Goal: Task Accomplishment & Management: Manage account settings

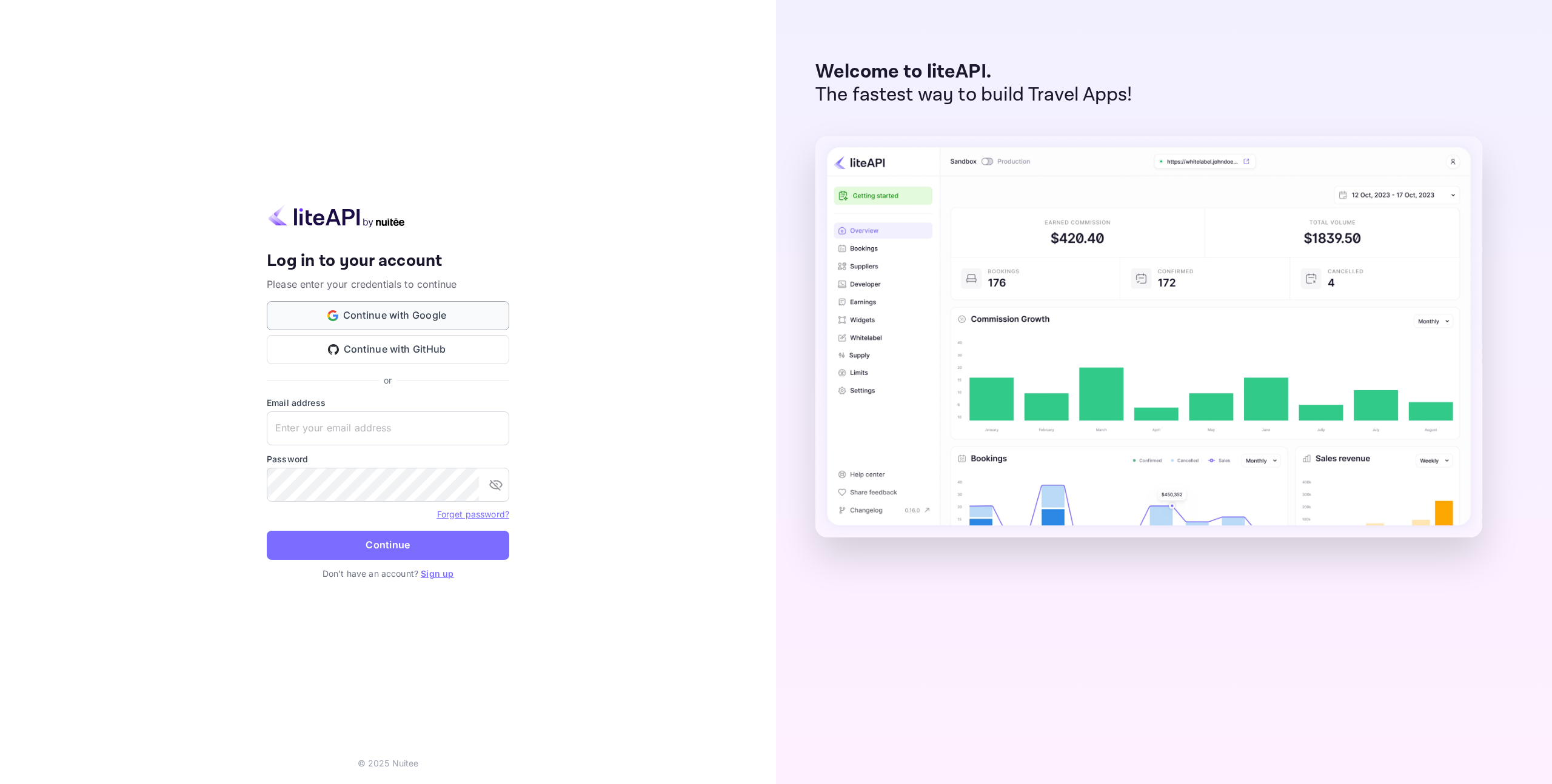
click at [393, 317] on button "Continue with Google" at bounding box center [388, 316] width 243 height 29
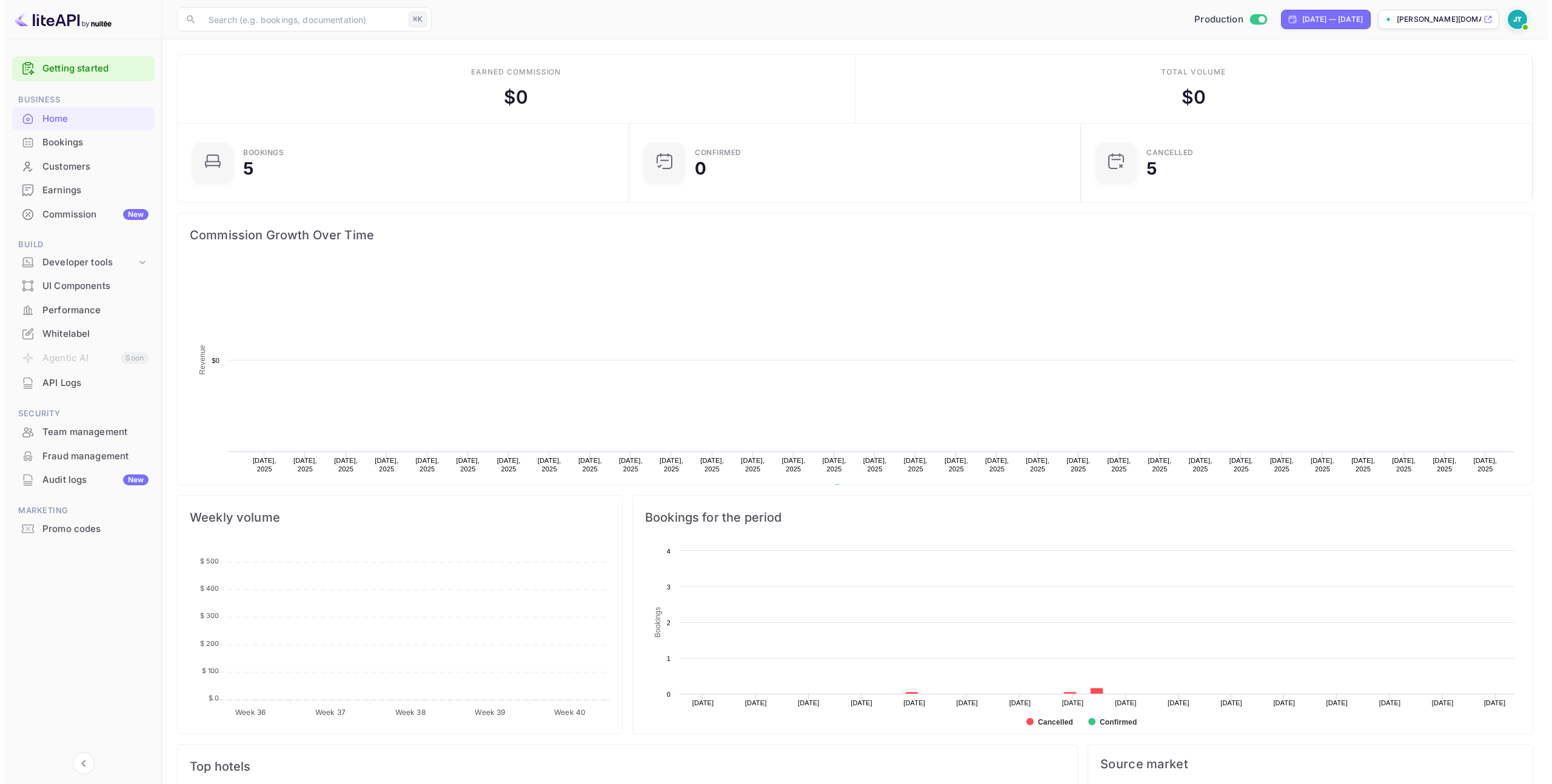
scroll to position [188, 435]
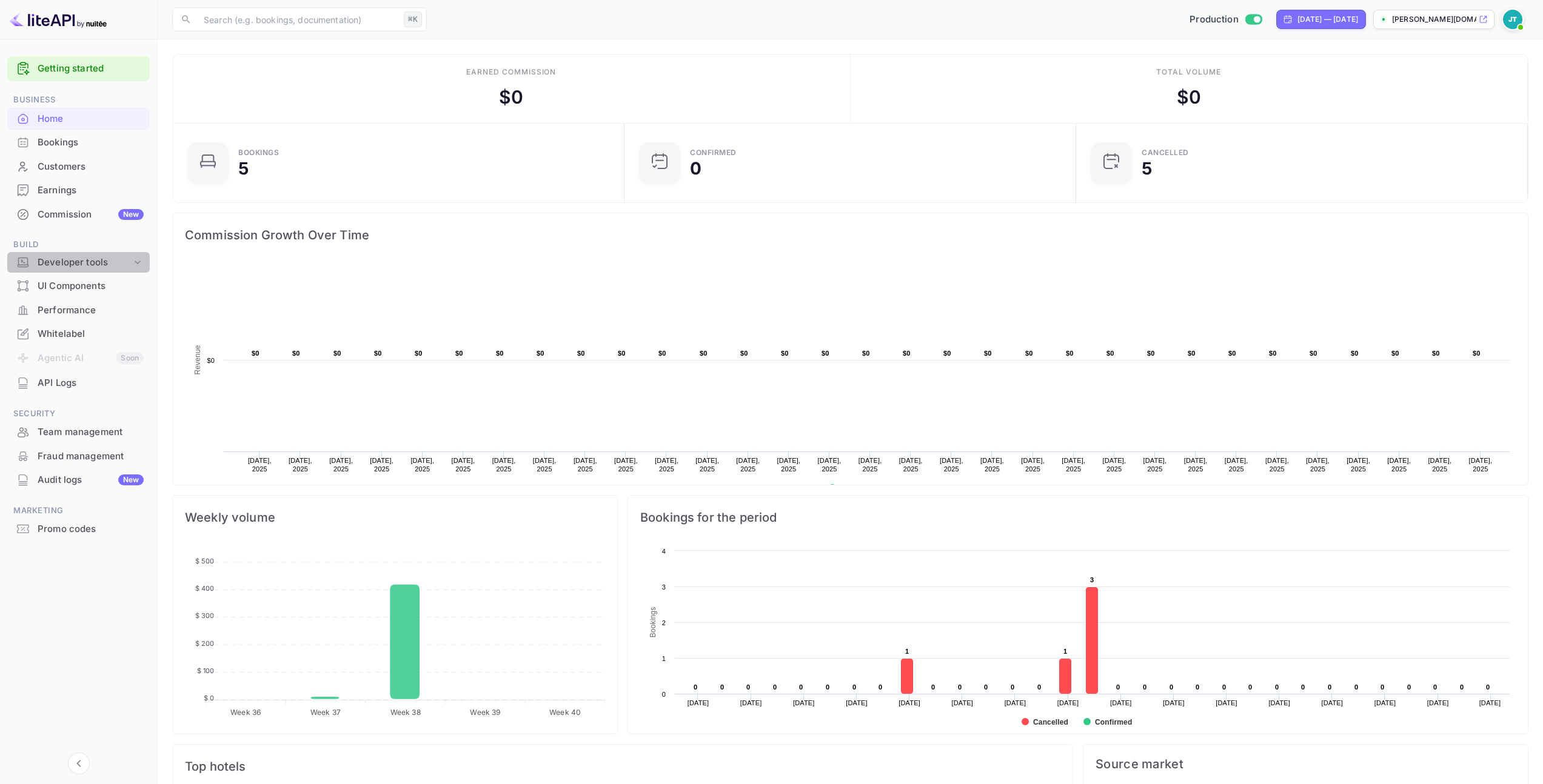
click at [111, 256] on div "Developer tools" at bounding box center [84, 262] width 94 height 14
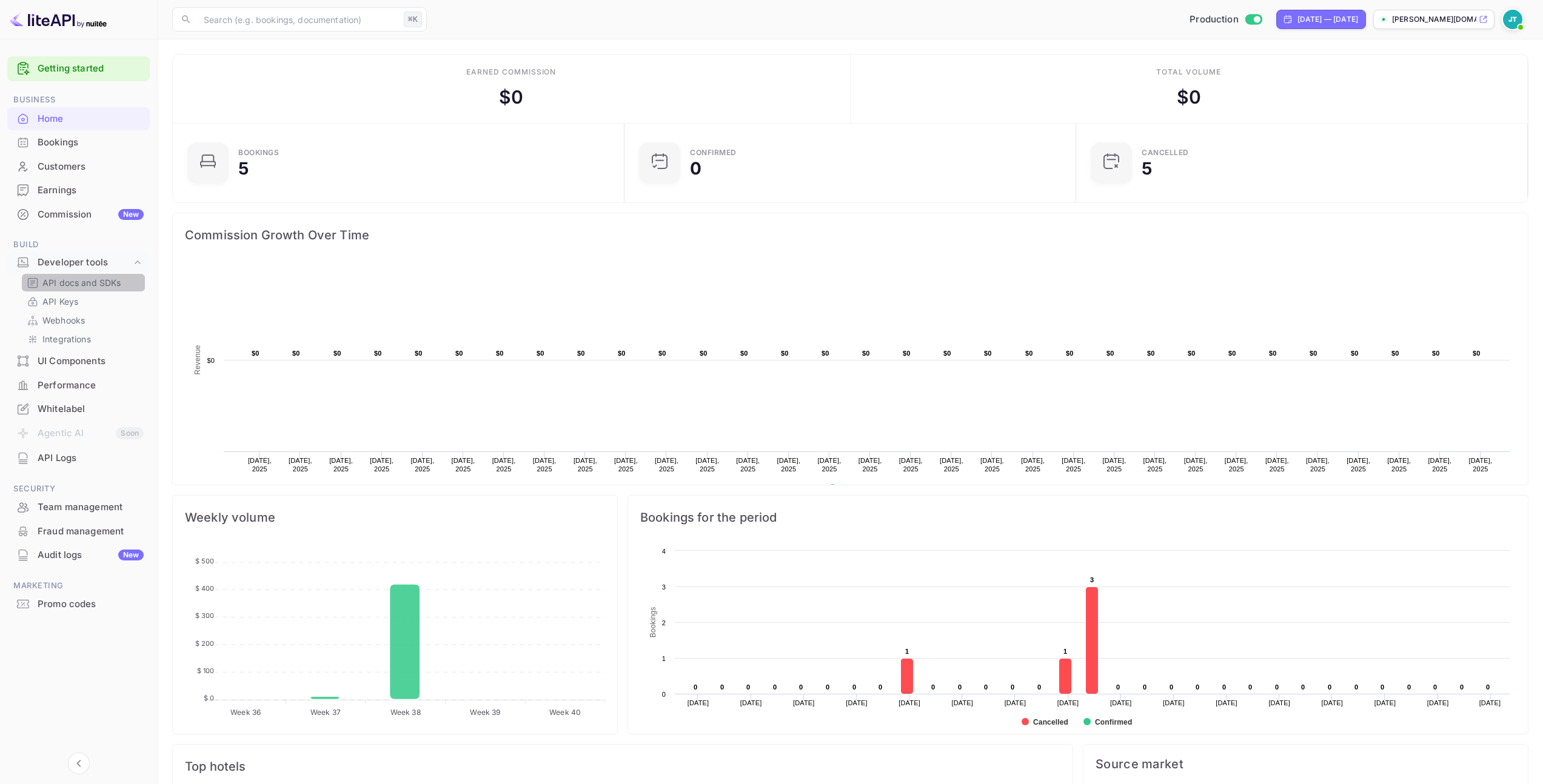
click at [100, 284] on p "API docs and SDKs" at bounding box center [81, 283] width 79 height 13
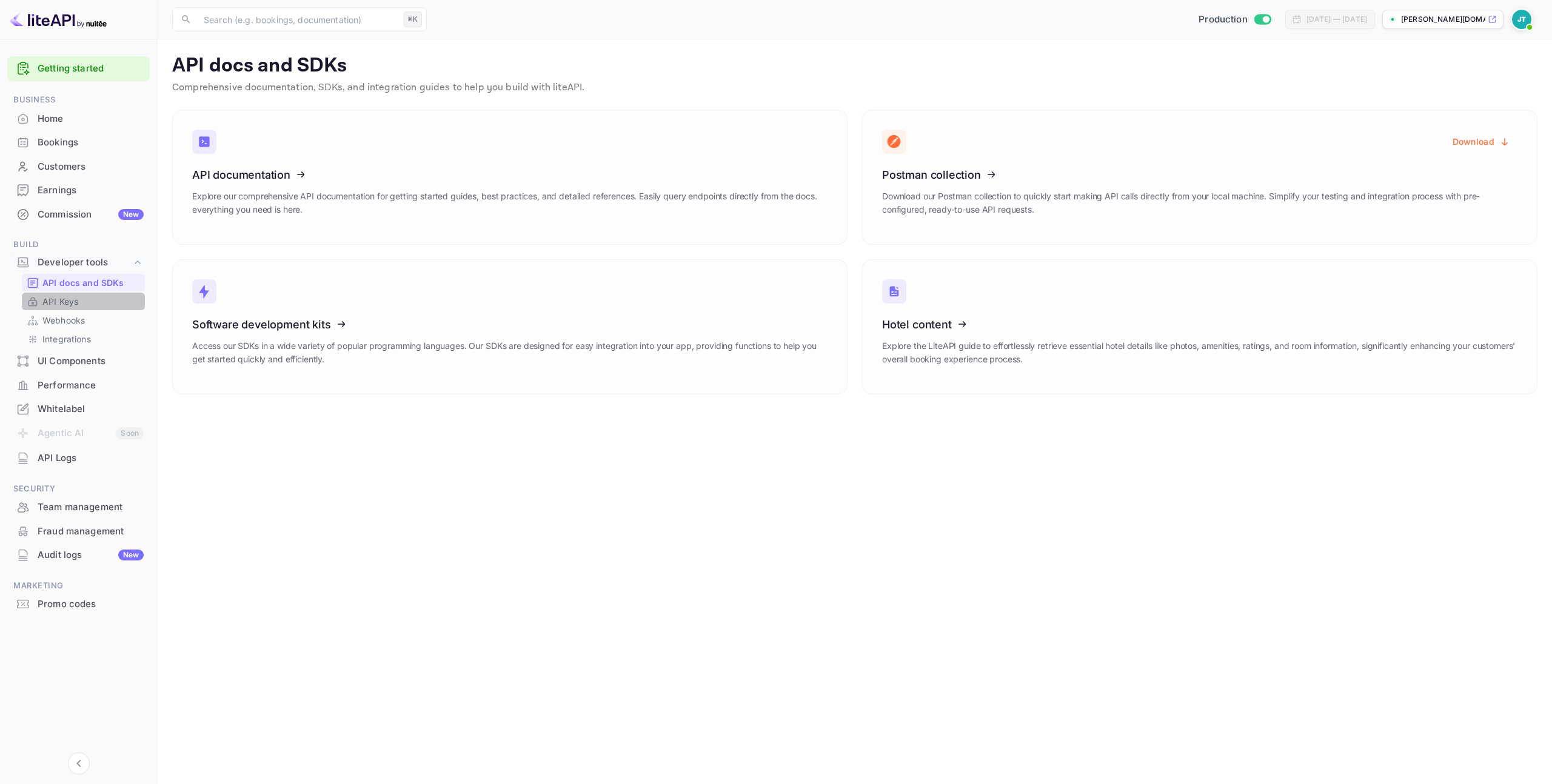
click at [82, 304] on link "API Keys" at bounding box center [83, 301] width 114 height 13
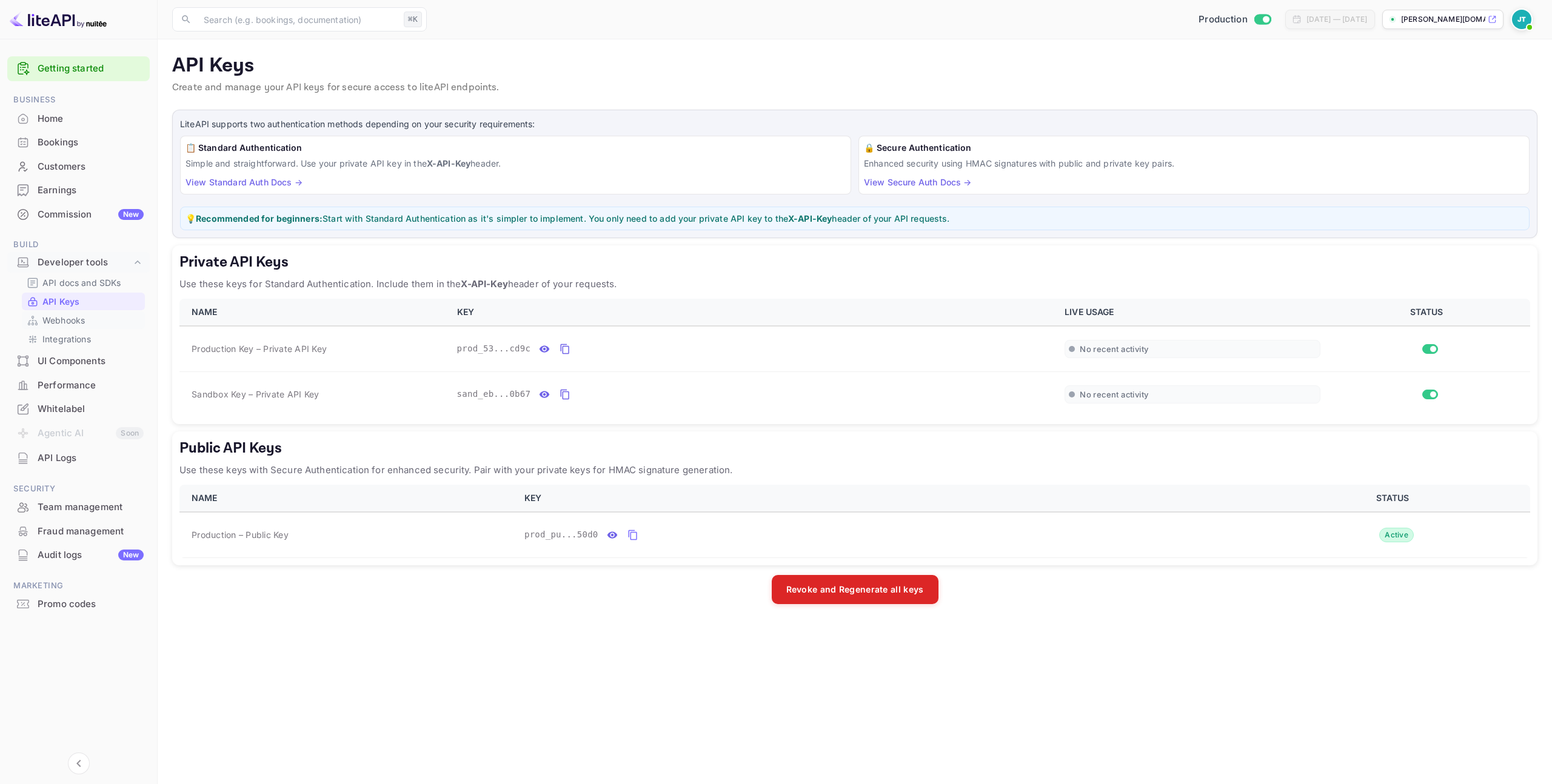
click at [86, 318] on link "Webhooks" at bounding box center [83, 320] width 114 height 13
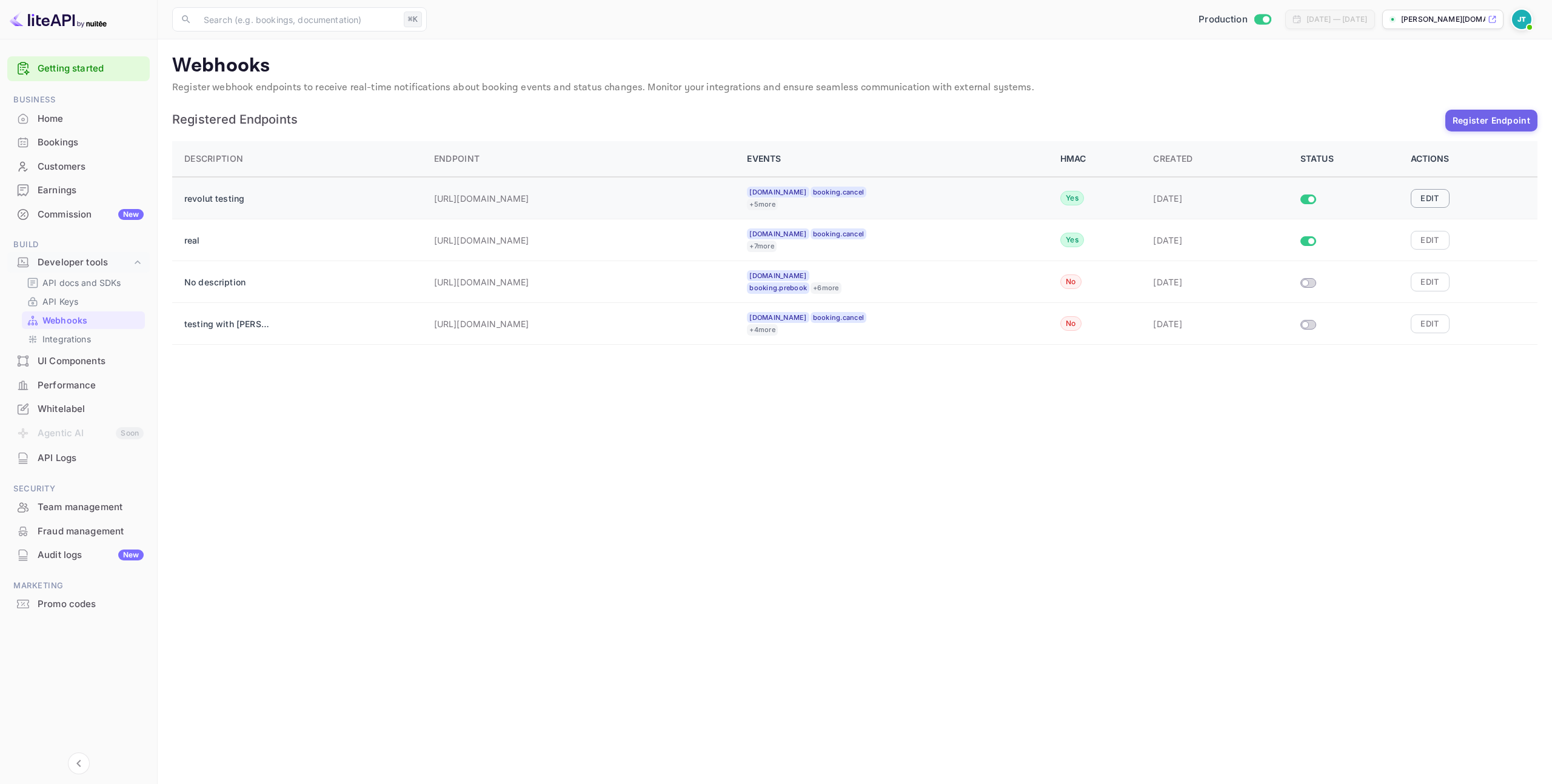
click at [1426, 196] on button "Edit" at bounding box center [1430, 198] width 39 height 18
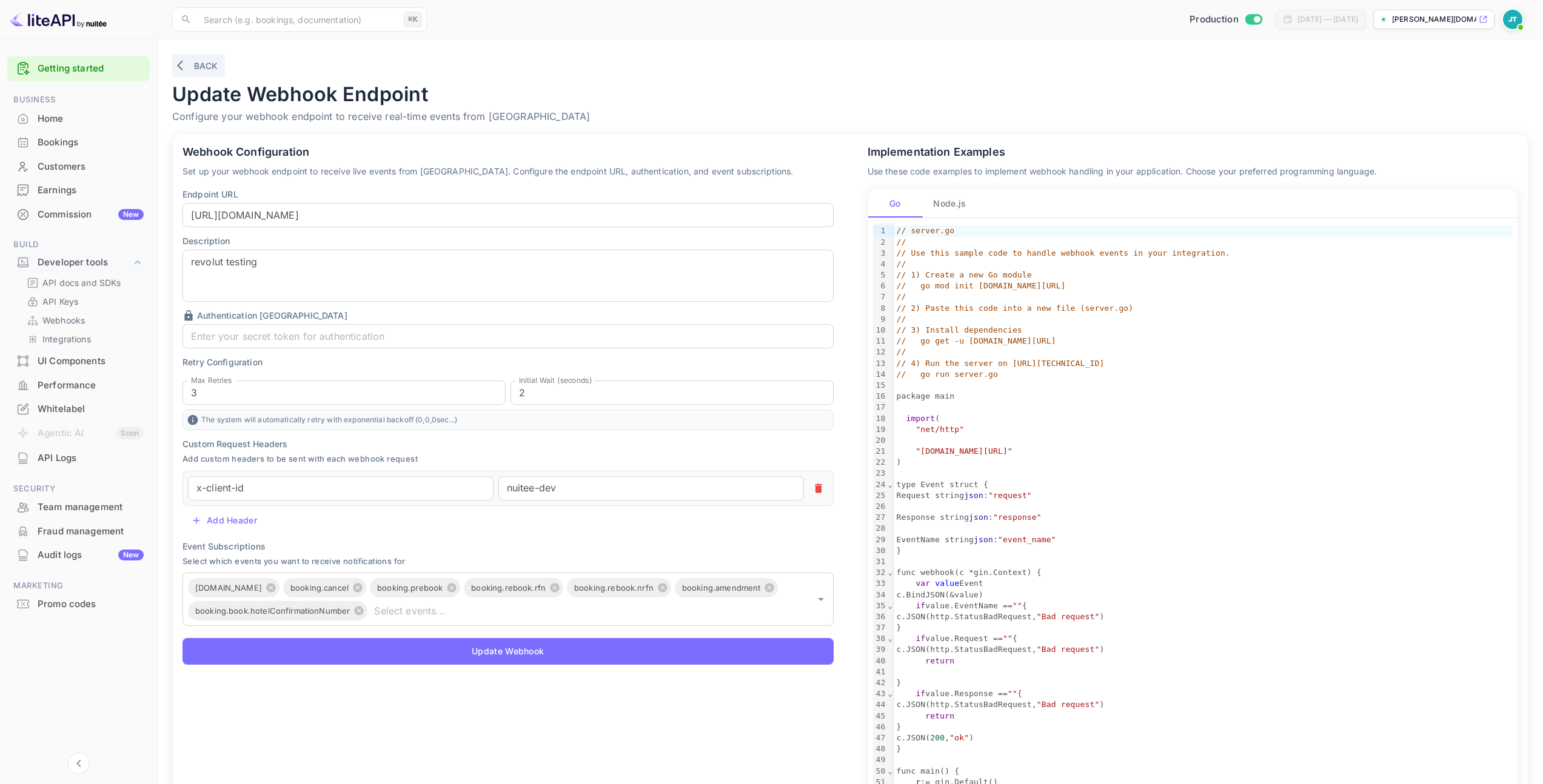
click at [183, 62] on icon "button" at bounding box center [183, 65] width 12 height 12
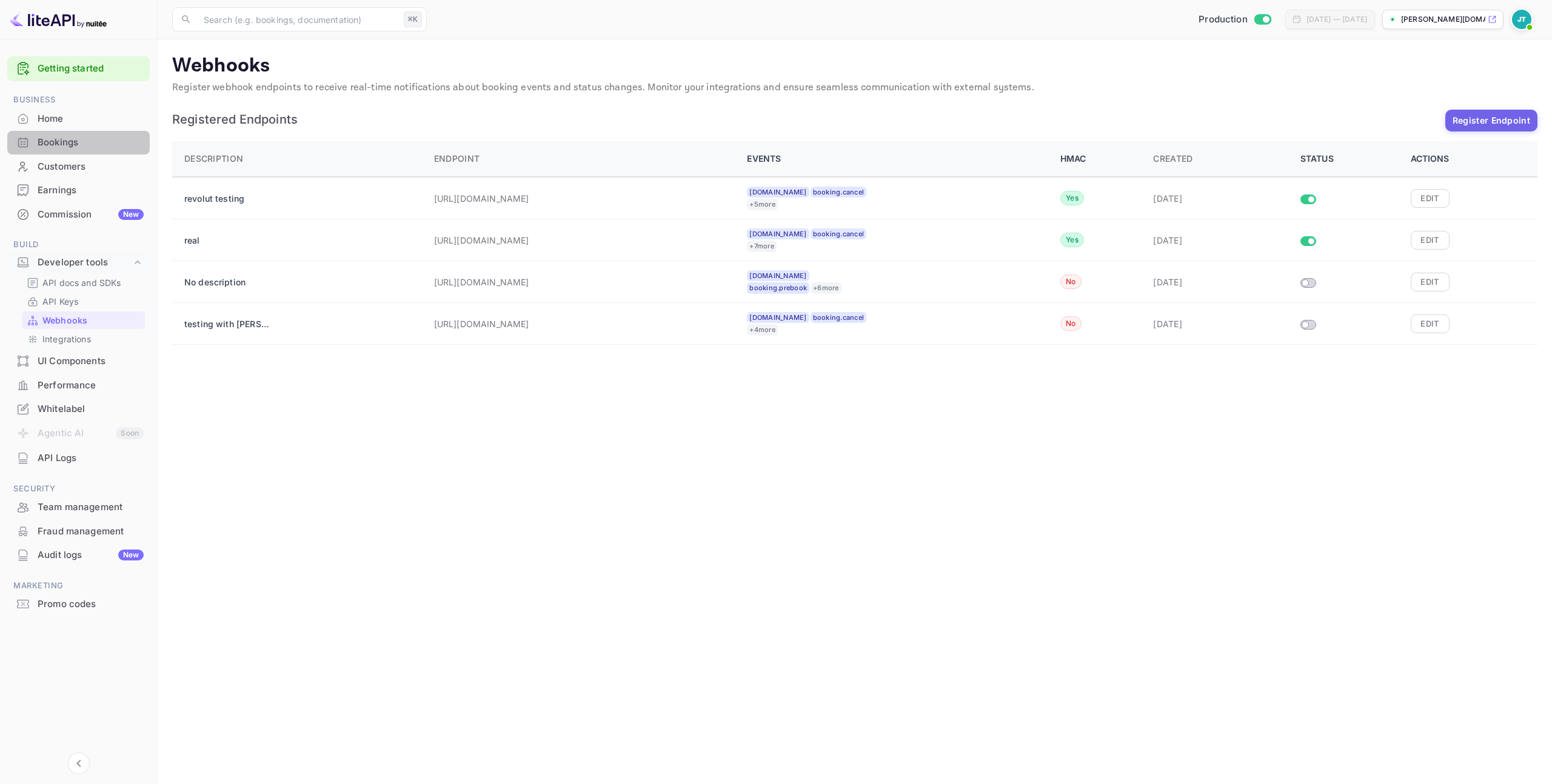
click at [68, 138] on div "Bookings" at bounding box center [90, 143] width 106 height 14
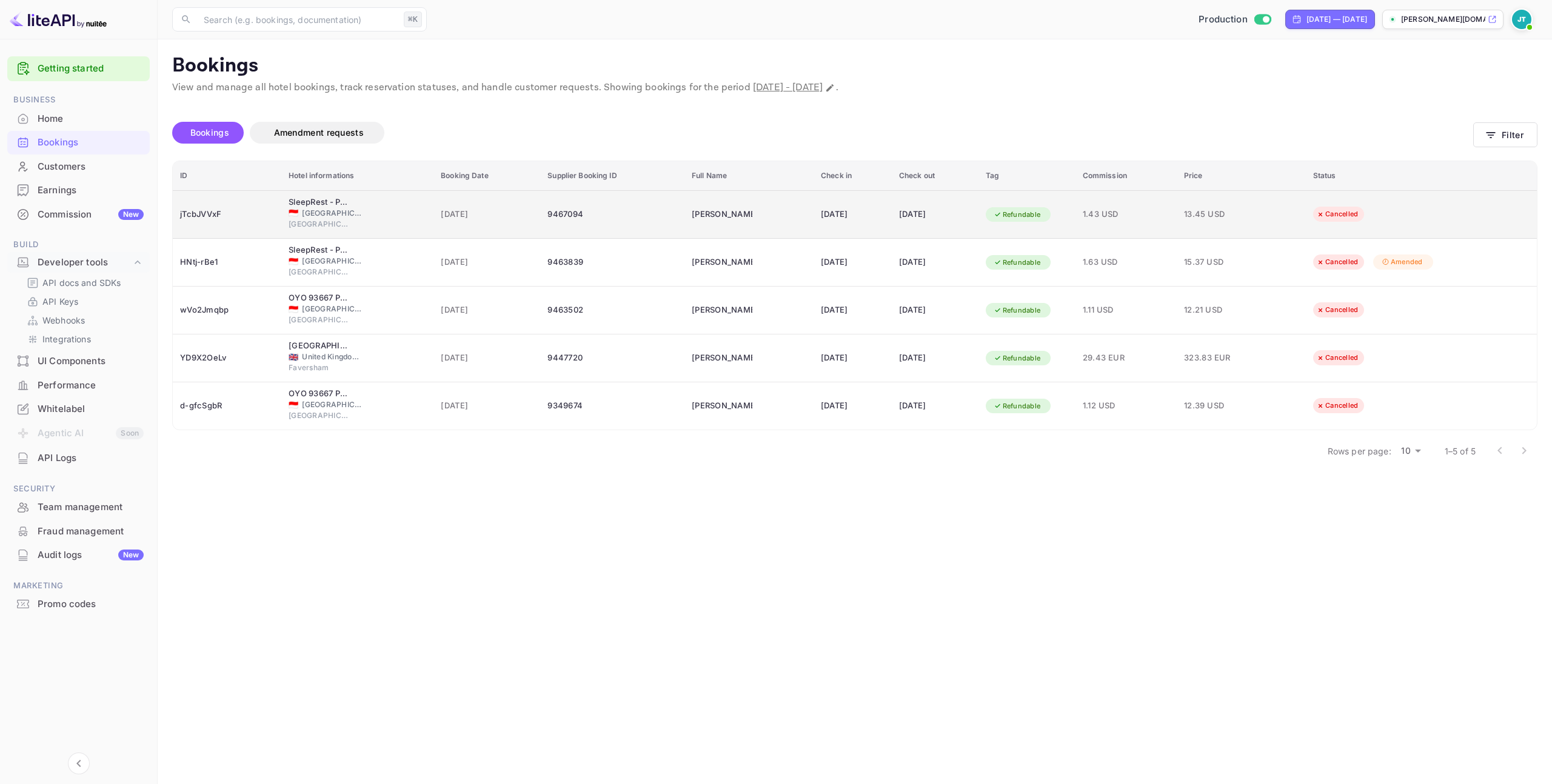
click at [213, 214] on div "jTcbJVVxF" at bounding box center [226, 215] width 94 height 20
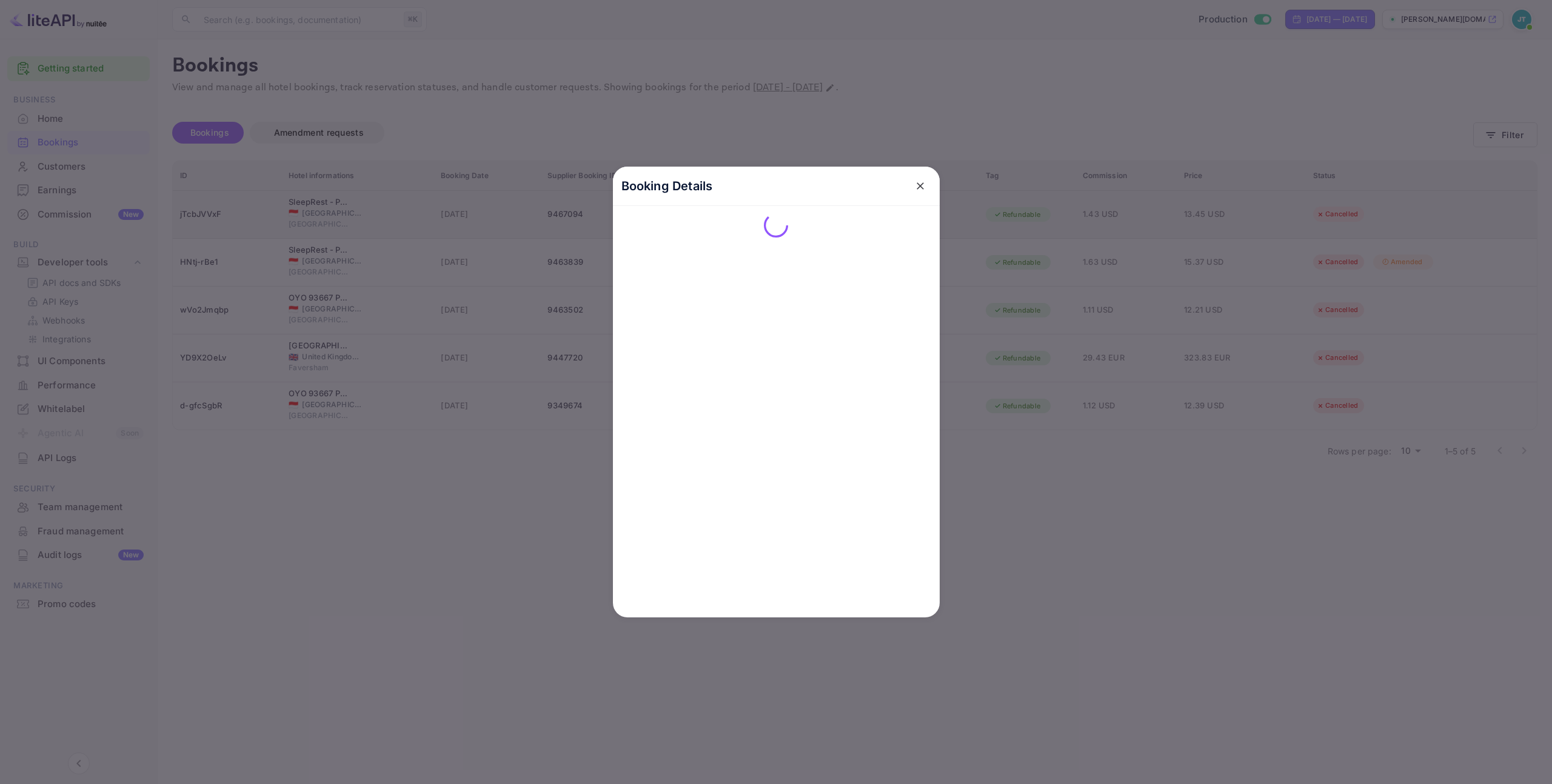
click at [213, 214] on div at bounding box center [776, 392] width 1552 height 784
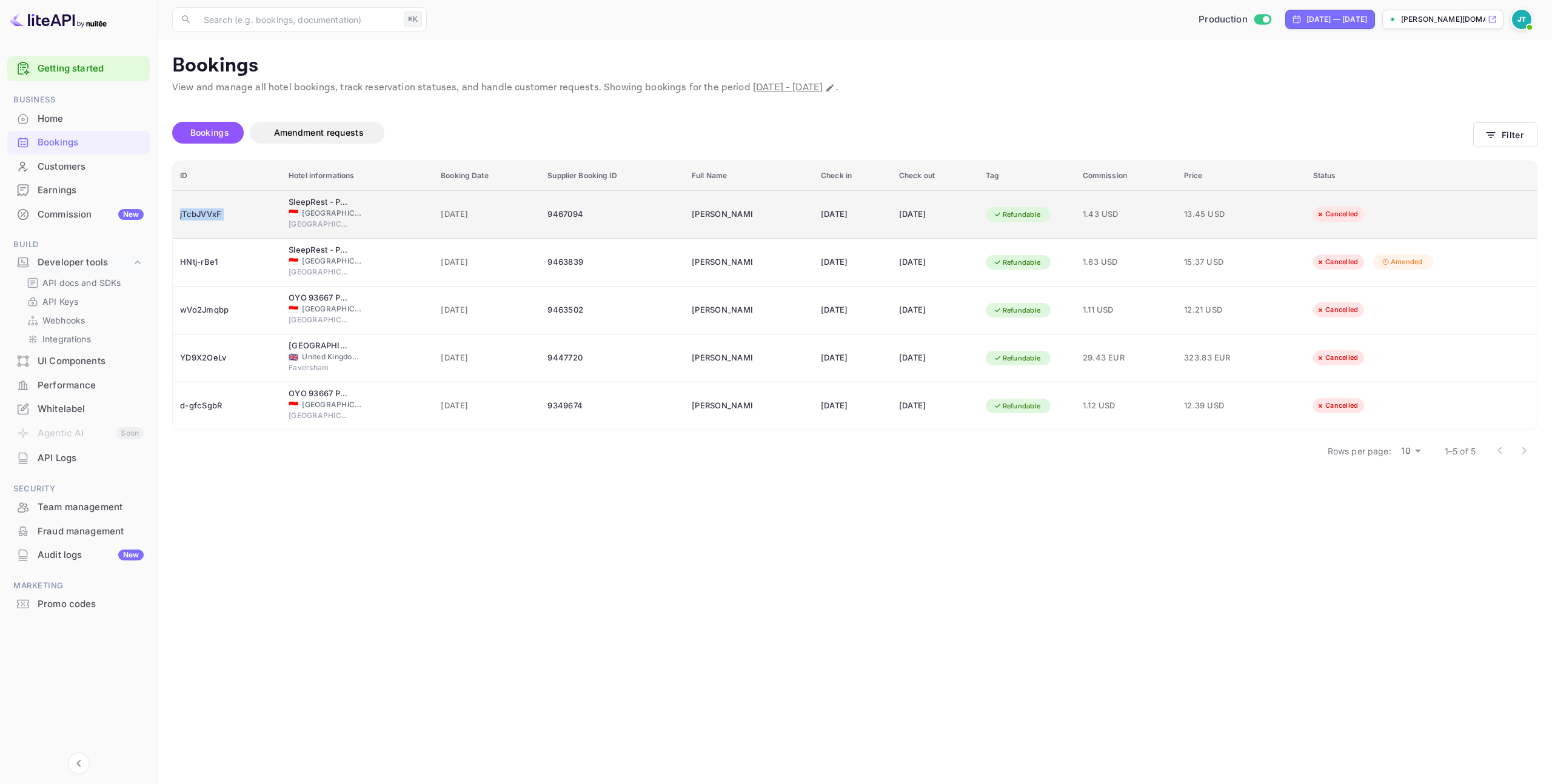
click at [213, 214] on div "jTcbJVVxF" at bounding box center [226, 215] width 94 height 20
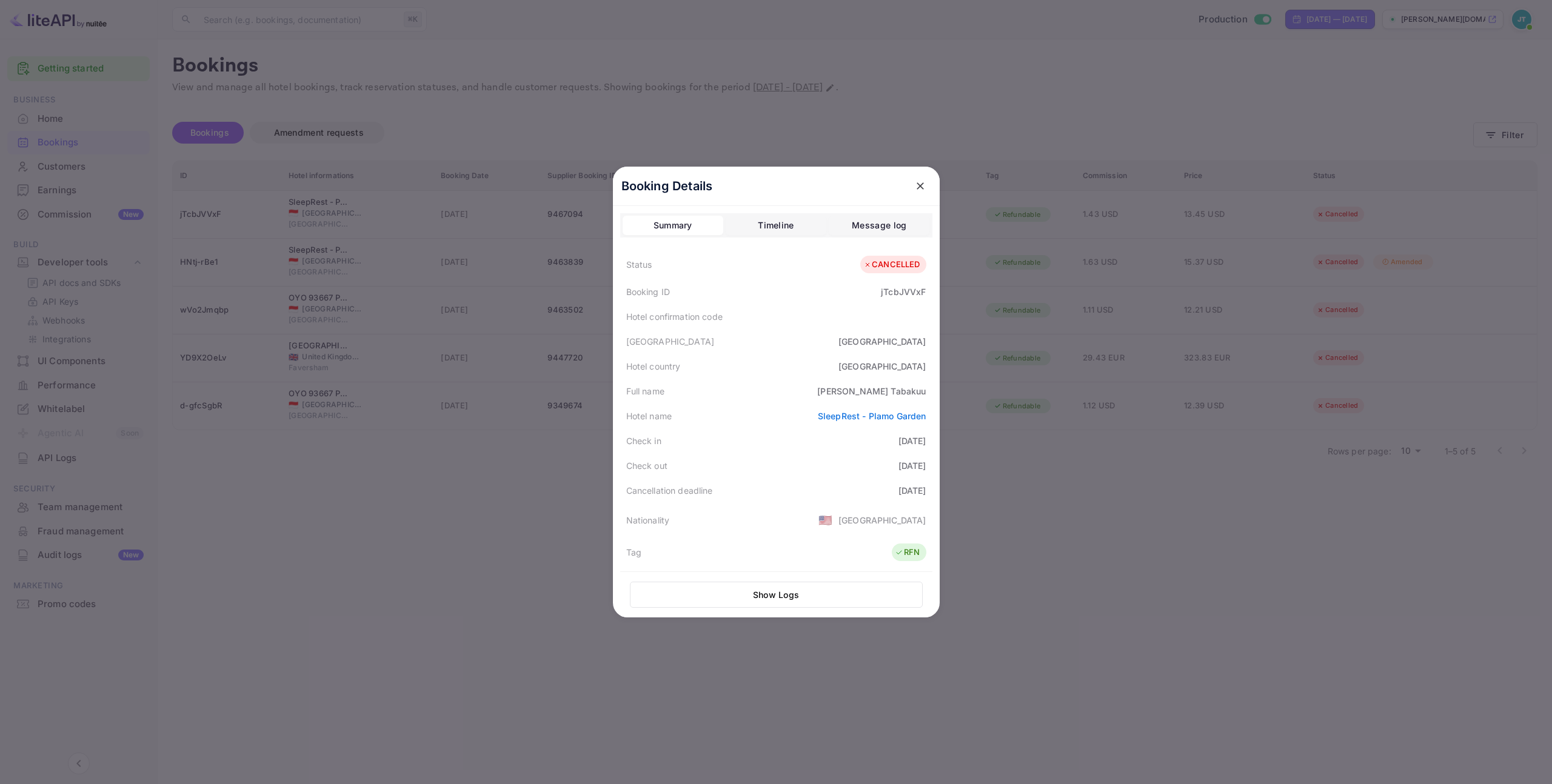
click at [893, 297] on div "jTcbJVVxF" at bounding box center [904, 292] width 45 height 13
click at [894, 293] on div "jTcbJVVxF" at bounding box center [904, 292] width 45 height 13
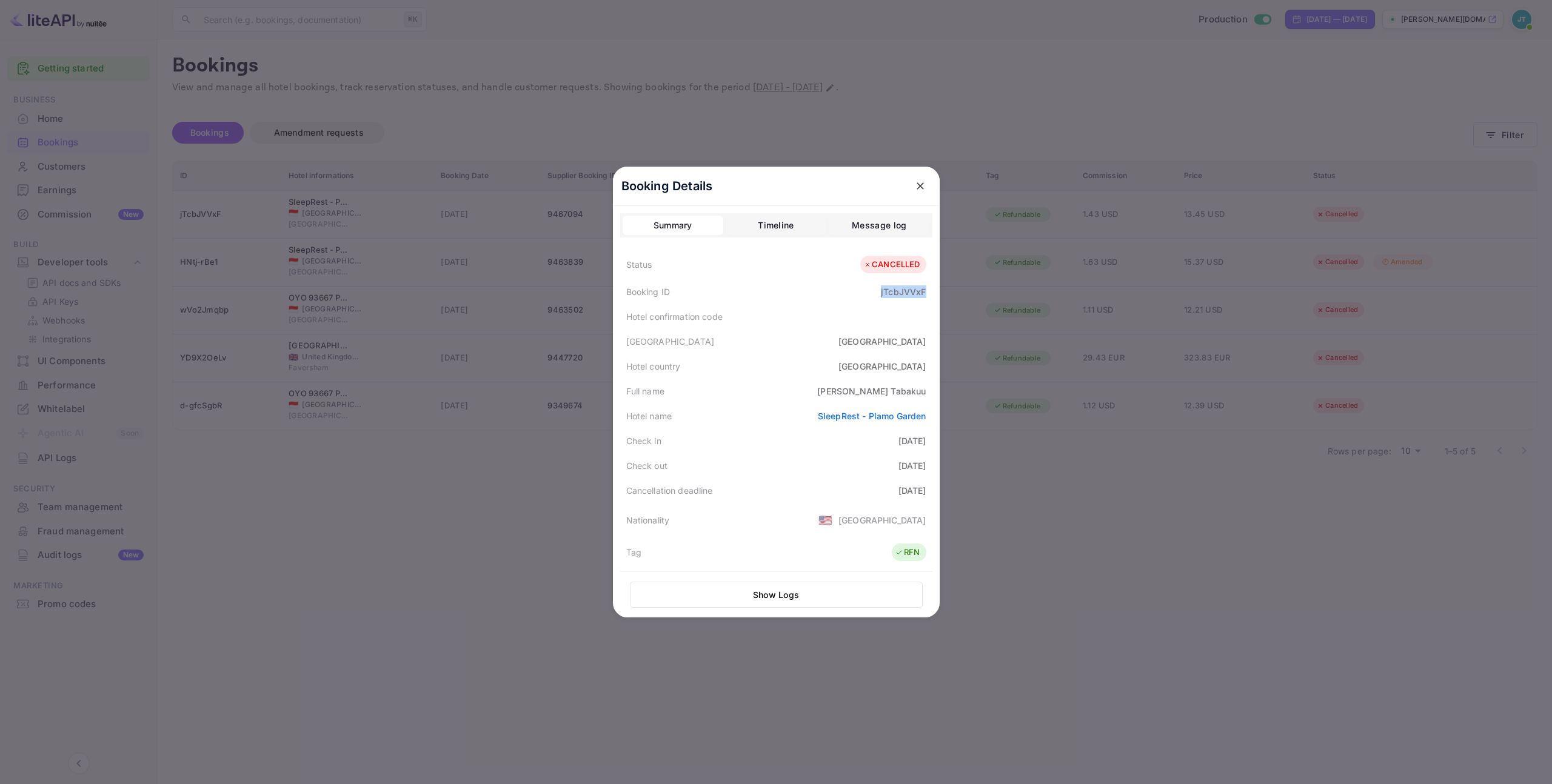
copy div "jTcbJVVxF"
click at [916, 180] on icon "close" at bounding box center [920, 186] width 12 height 12
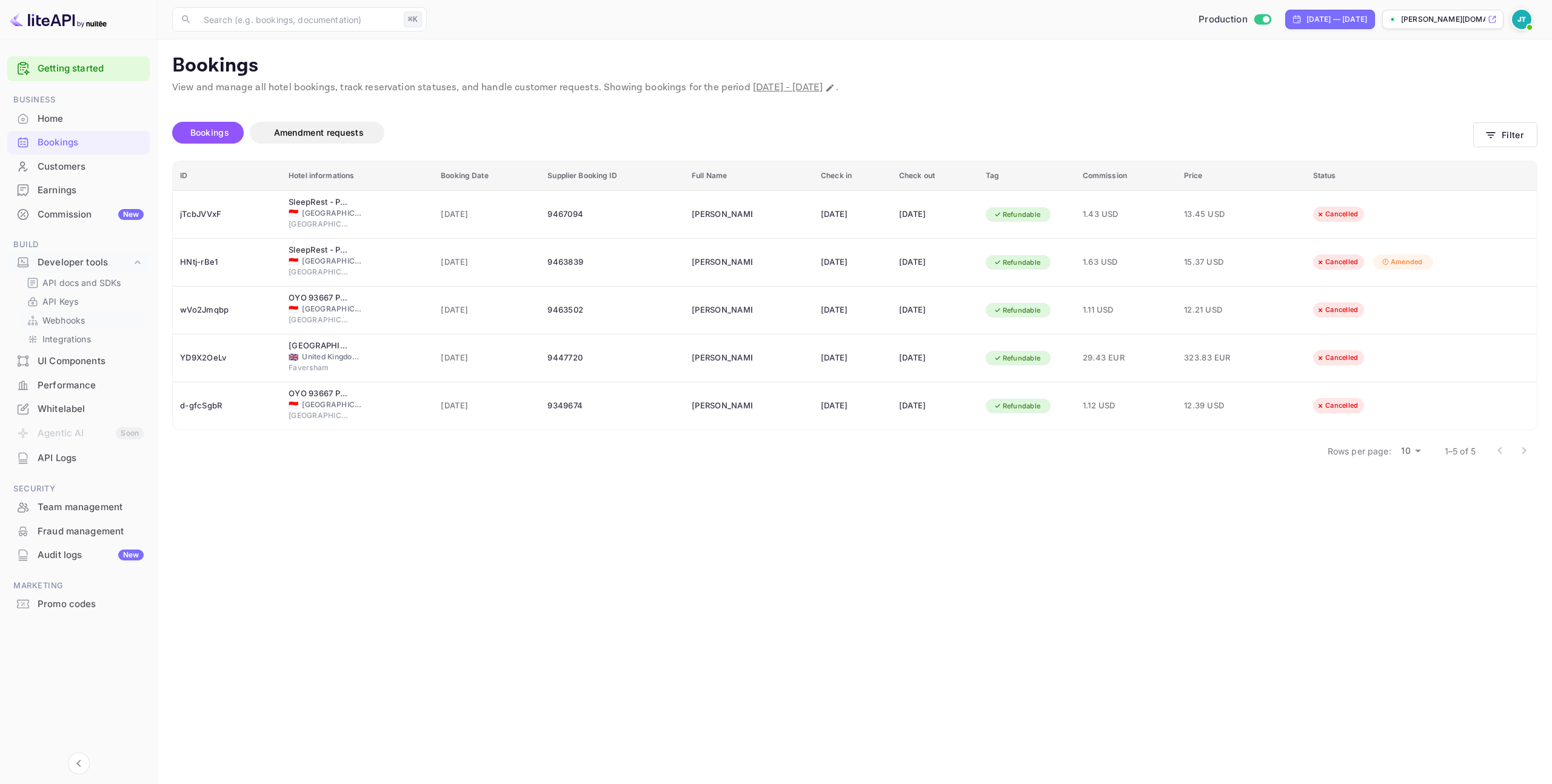
click at [79, 321] on p "Webhooks" at bounding box center [63, 320] width 42 height 13
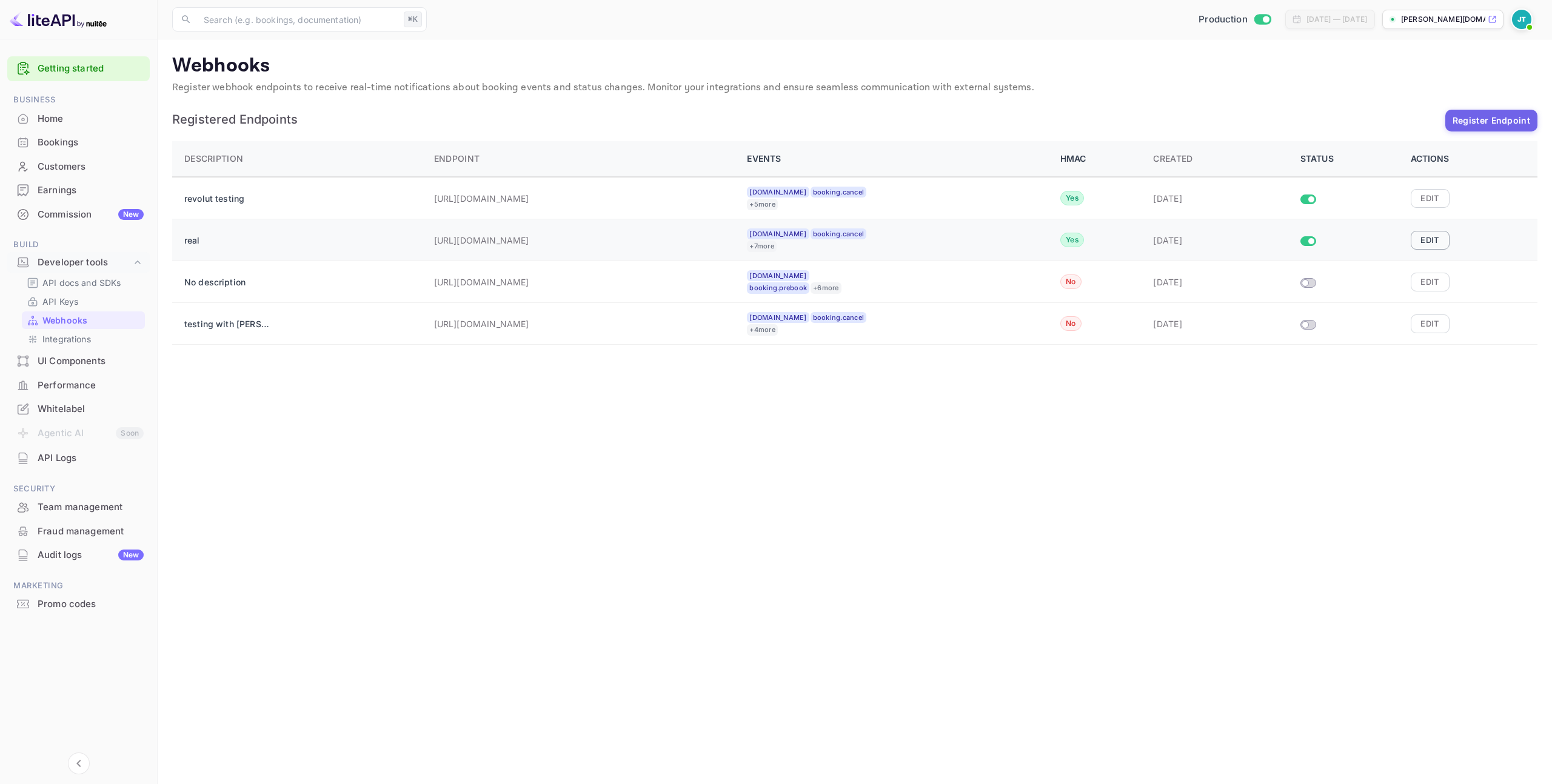
click at [1438, 244] on button "Edit" at bounding box center [1430, 240] width 39 height 18
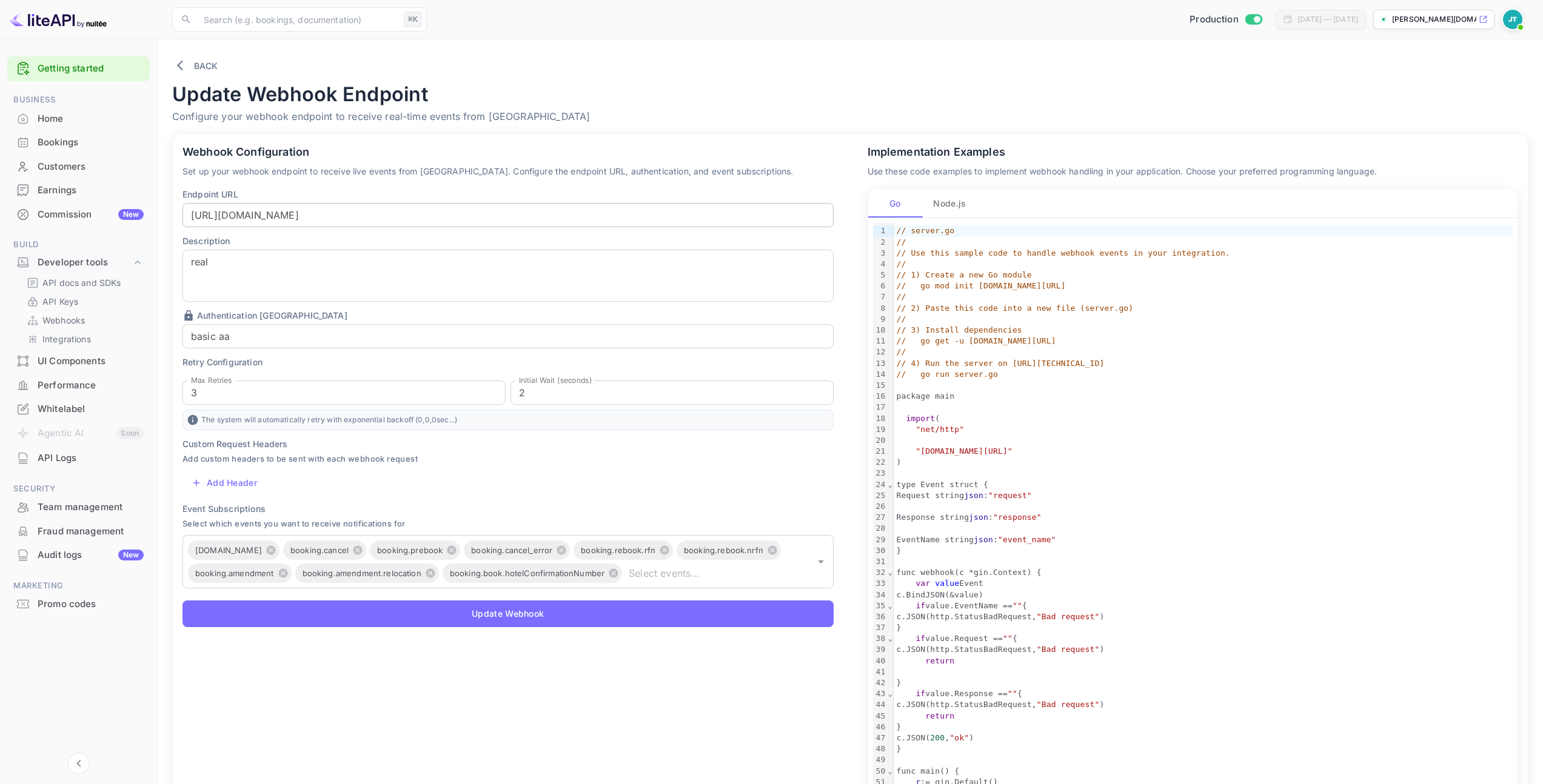
click at [418, 213] on input "[URL][DOMAIN_NAME]" at bounding box center [508, 215] width 651 height 24
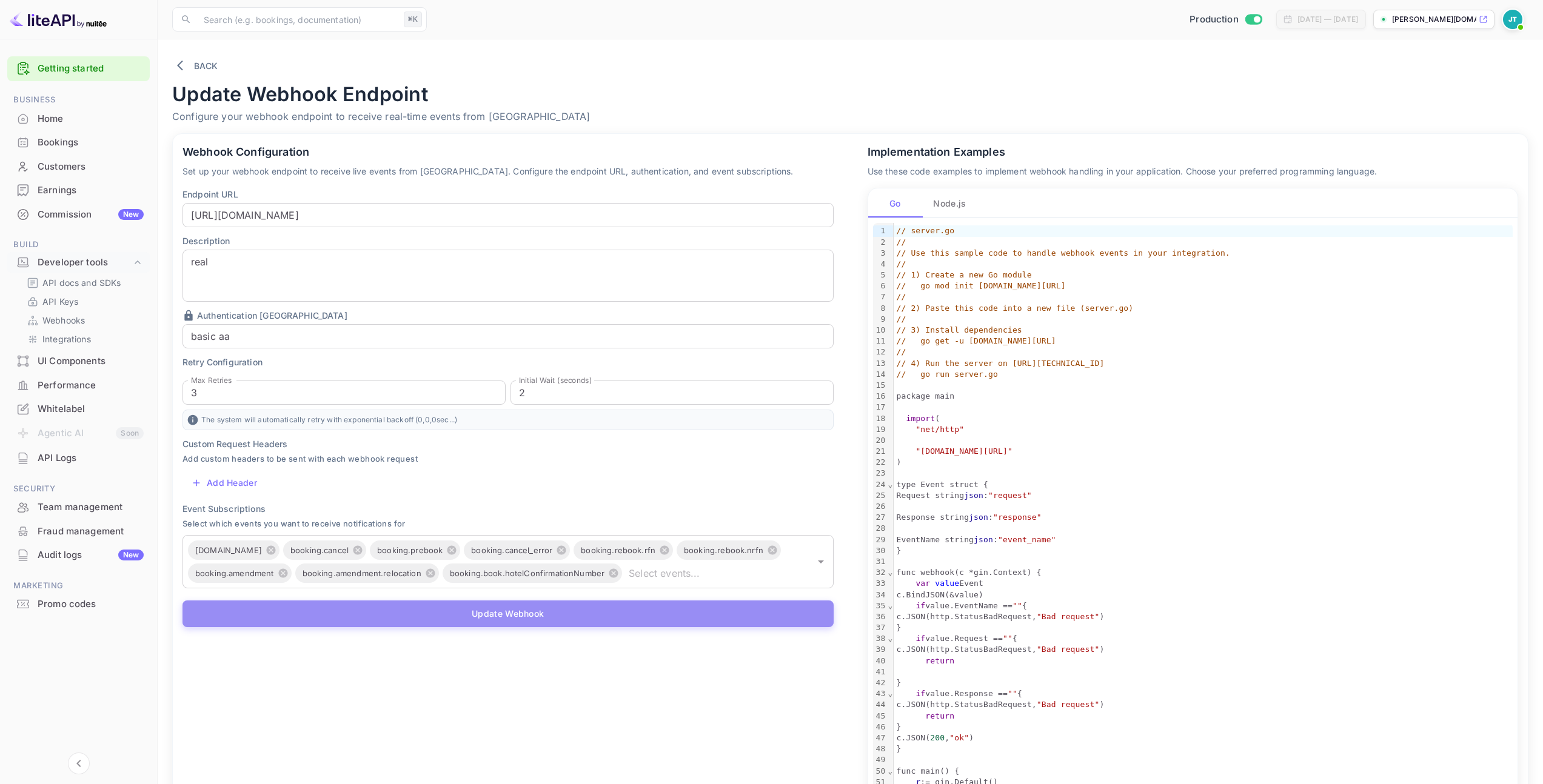
click at [536, 621] on button "Update Webhook" at bounding box center [508, 613] width 651 height 26
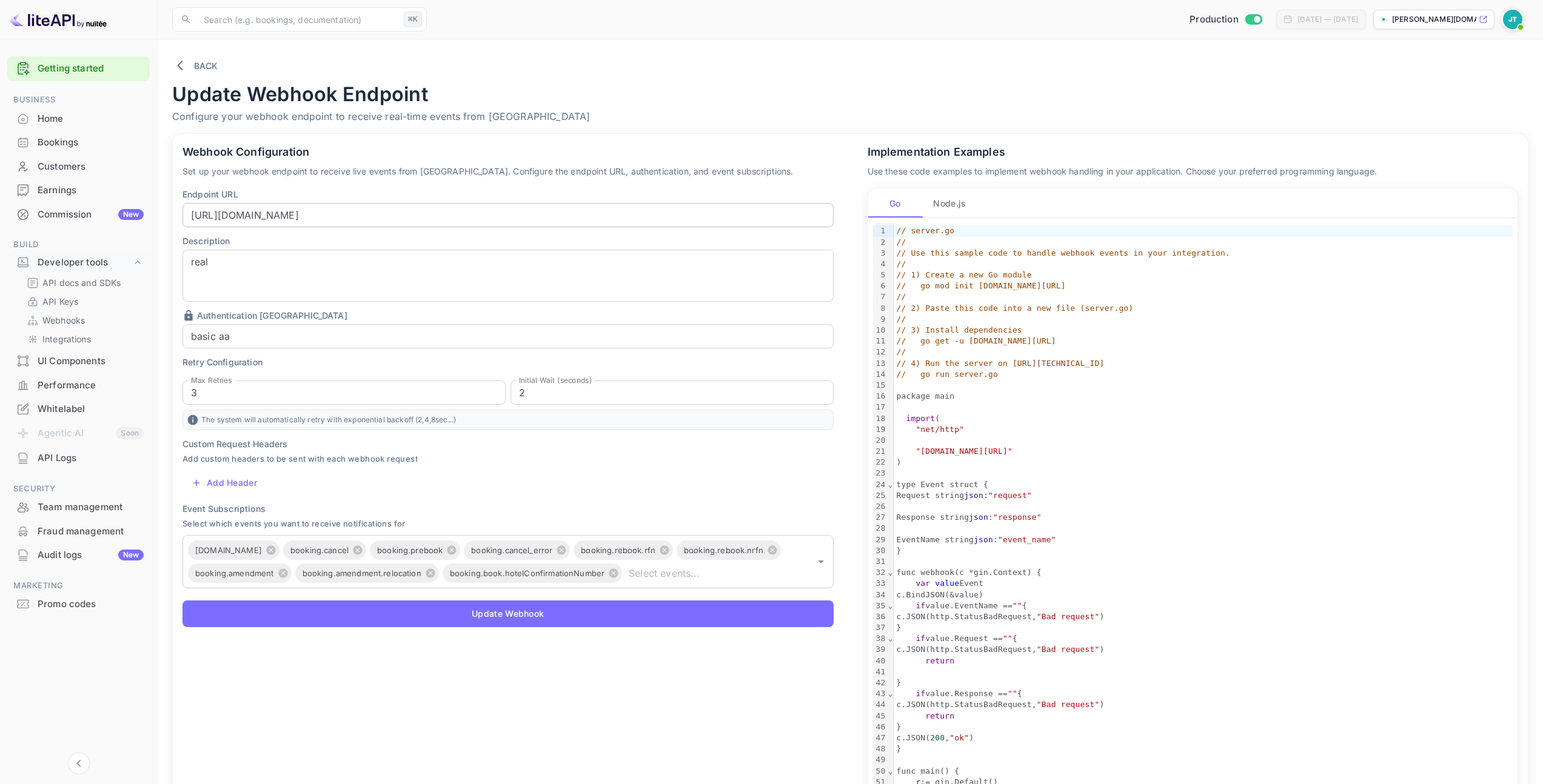
click at [450, 215] on input "[URL][DOMAIN_NAME]" at bounding box center [508, 215] width 651 height 24
paste input "16f0d2e3a3e4cb20d7cbf3bd8660433e"
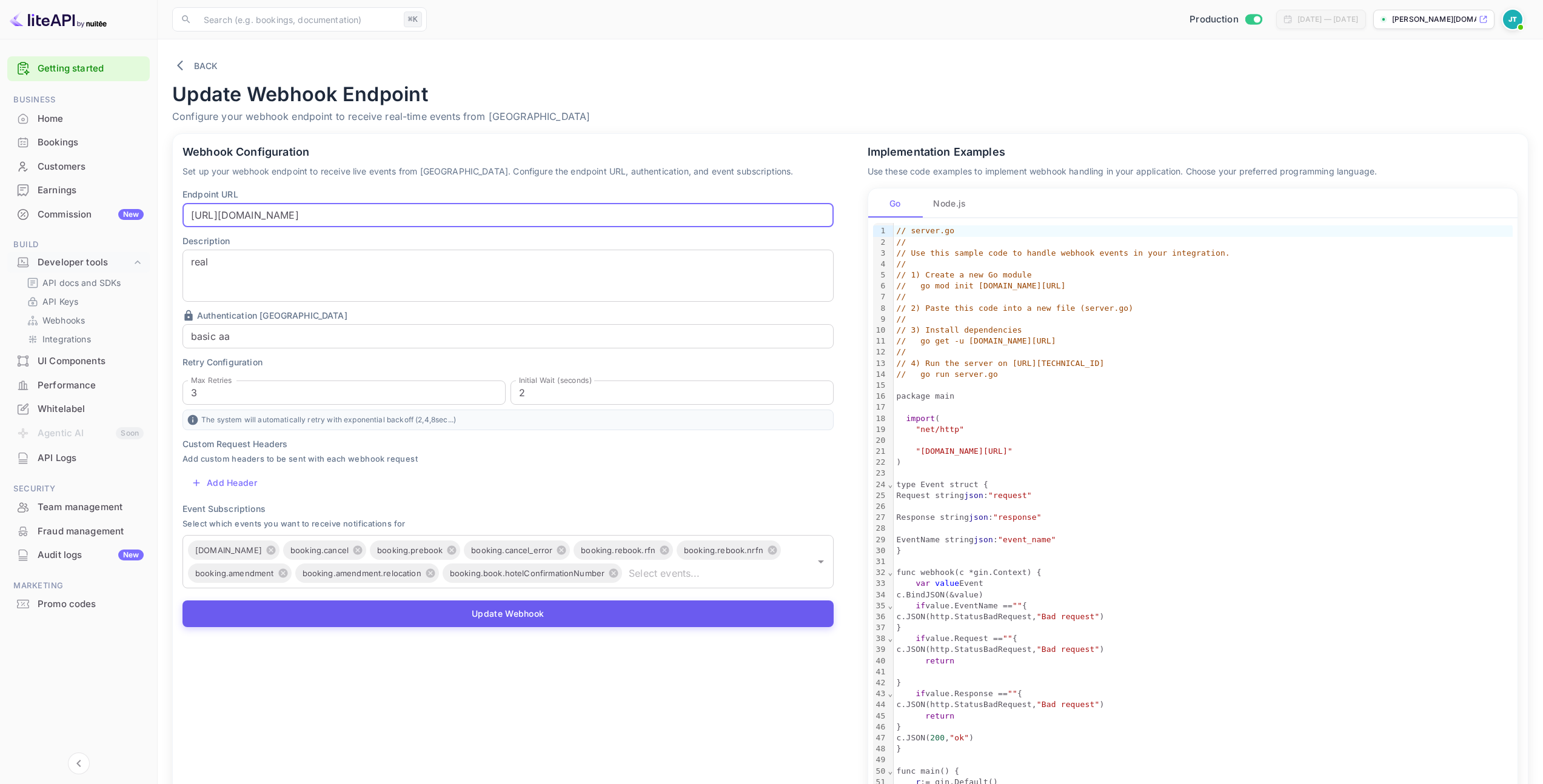
type input "[URL][DOMAIN_NAME]"
click at [485, 618] on button "Update Webhook" at bounding box center [508, 613] width 651 height 26
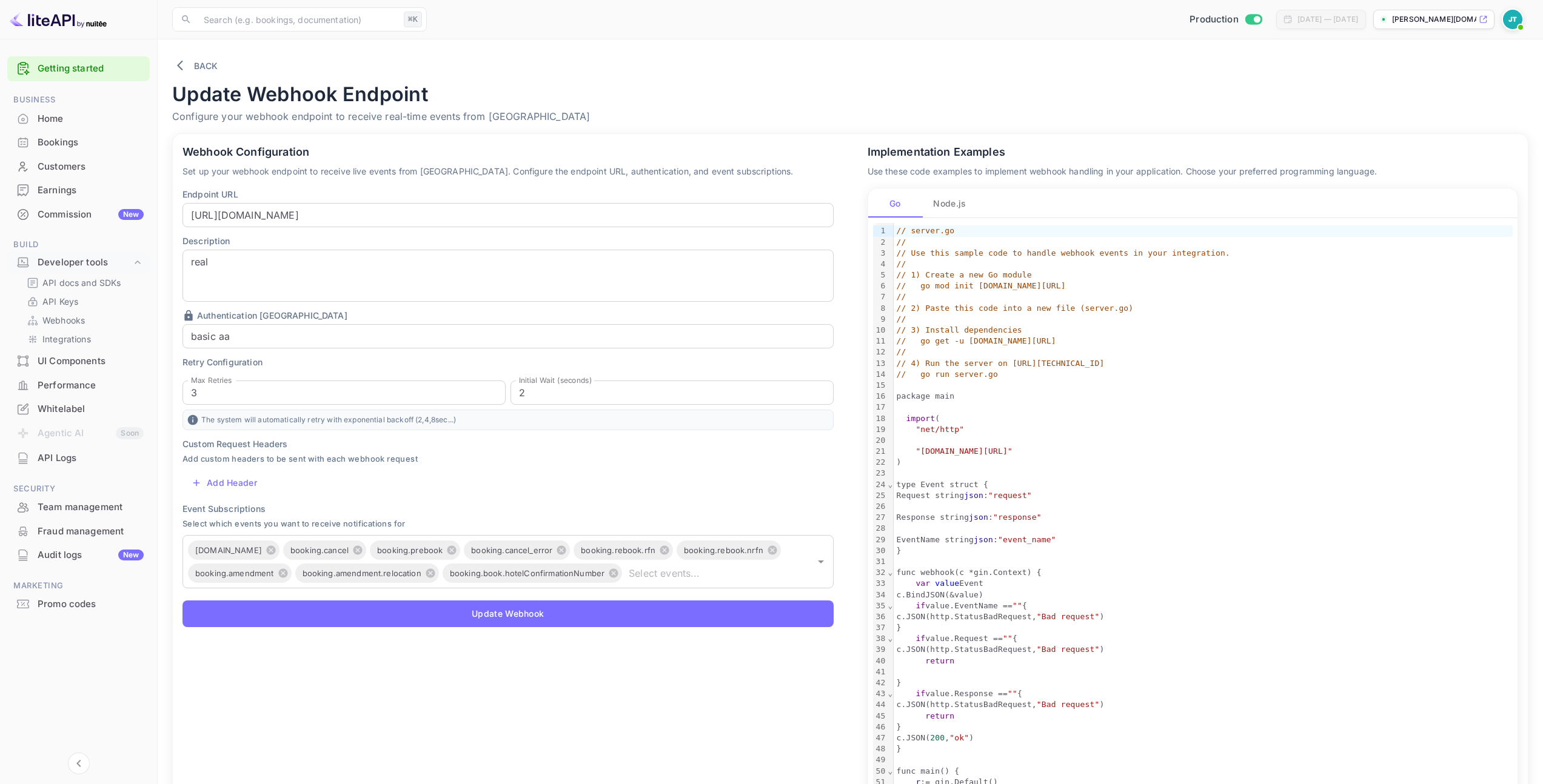
click at [80, 144] on div "Bookings" at bounding box center [90, 143] width 106 height 14
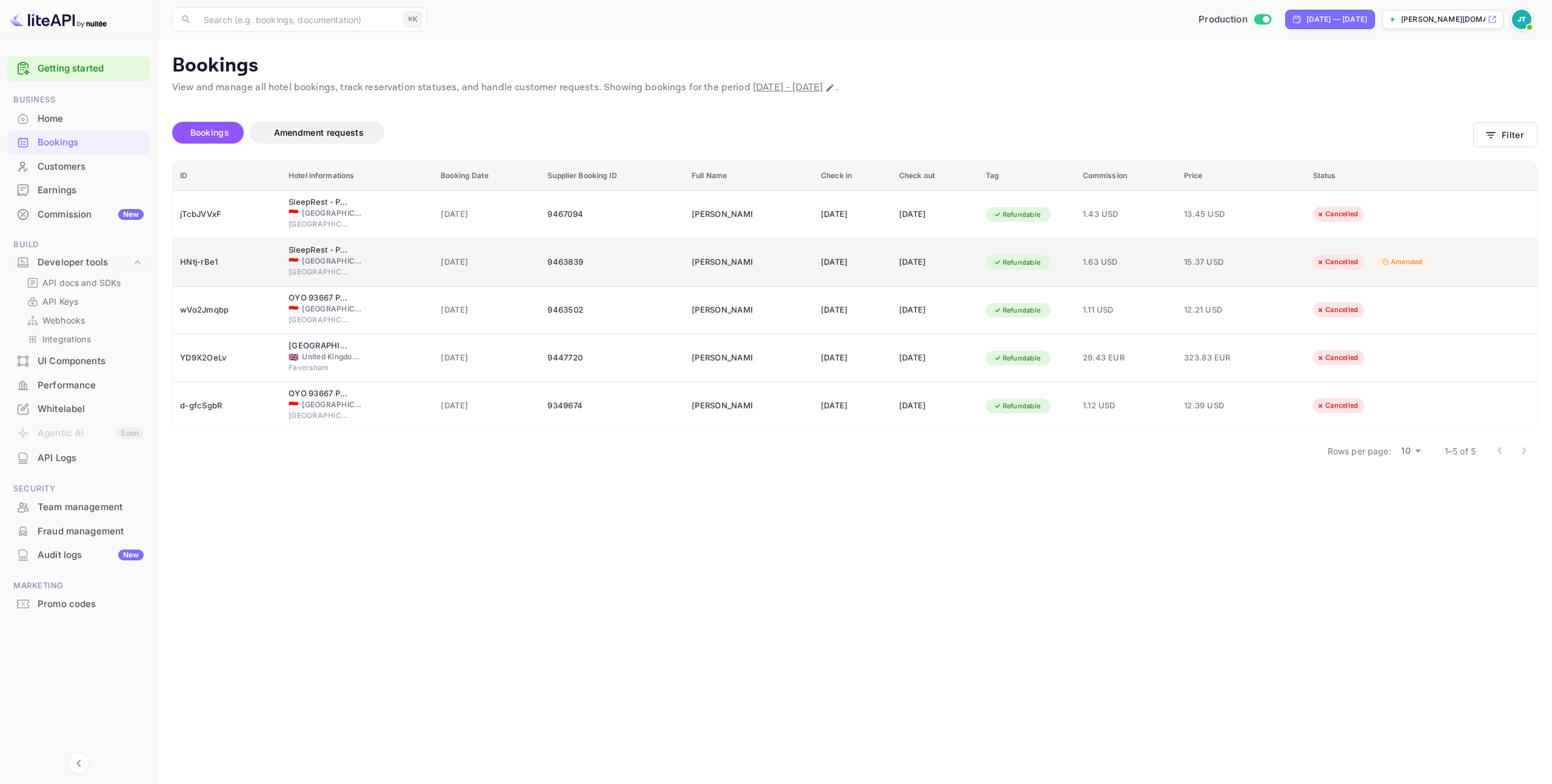
click at [211, 259] on div "HNtj-rBe1" at bounding box center [226, 262] width 94 height 20
click at [211, 259] on div at bounding box center [776, 392] width 1552 height 784
drag, startPoint x: 214, startPoint y: 259, endPoint x: 174, endPoint y: 259, distance: 40.0
click at [174, 259] on td "HNtj-rBe1" at bounding box center [227, 263] width 108 height 48
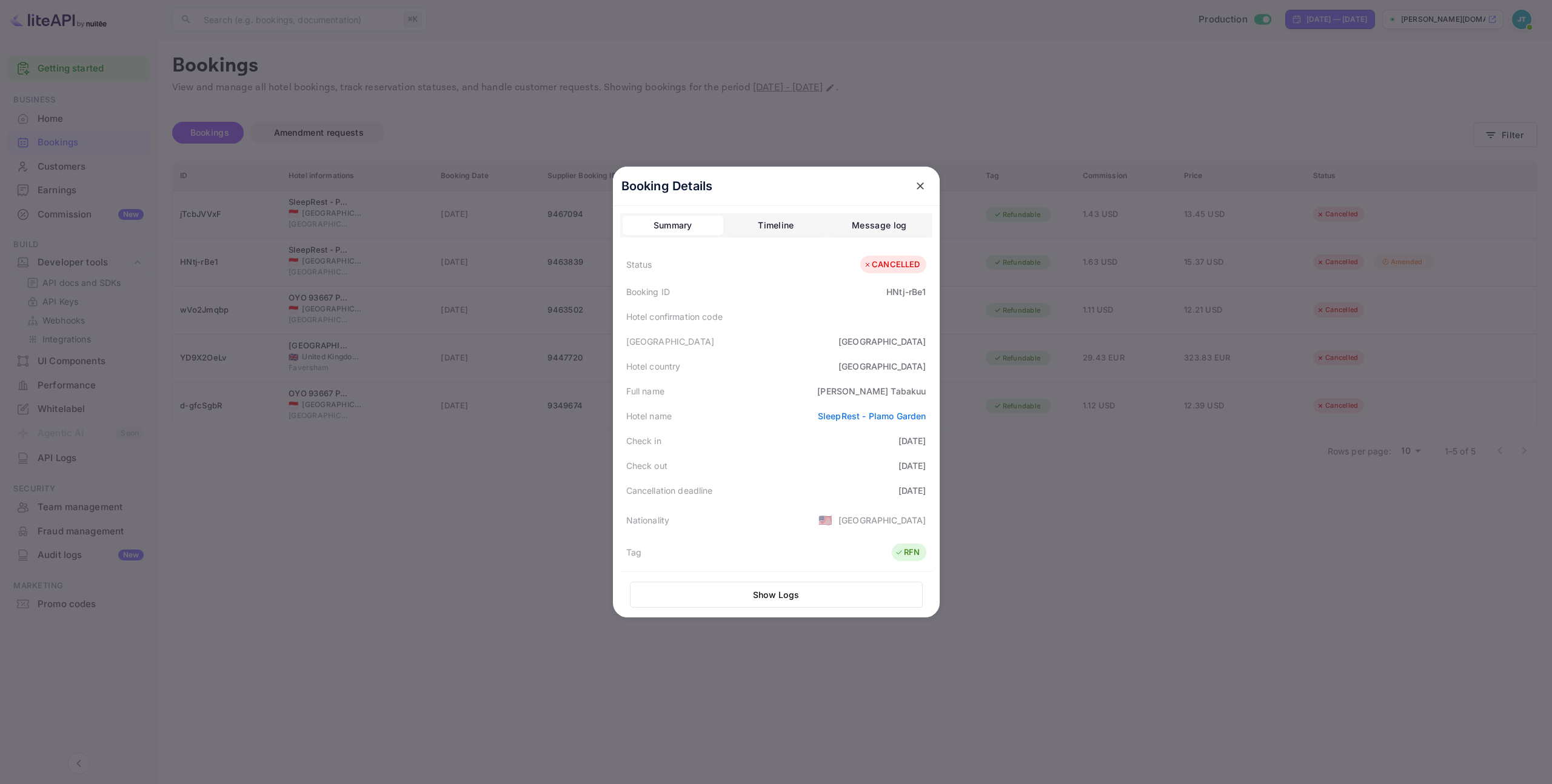
click at [890, 294] on div "HNtj-rBe1" at bounding box center [906, 292] width 39 height 13
copy div "HNtj-rBe1"
